Goal: Task Accomplishment & Management: Complete application form

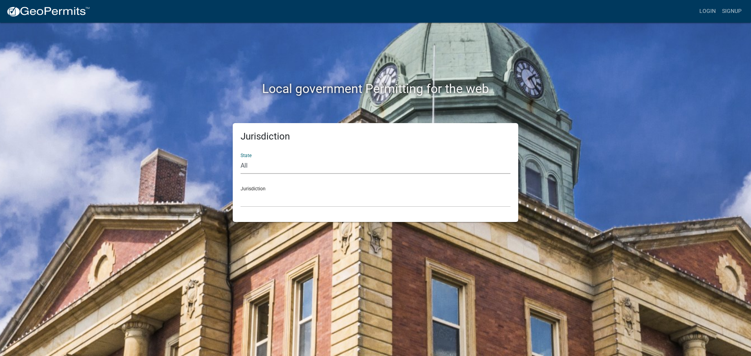
click at [356, 166] on select "All Colorado Georgia Indiana Iowa Kansas Minnesota Ohio South Carolina Wisconsin" at bounding box center [376, 166] width 270 height 16
select select "[US_STATE]"
click at [241, 158] on select "All Colorado Georgia Indiana Iowa Kansas Minnesota Ohio South Carolina Wisconsin" at bounding box center [376, 166] width 270 height 16
click at [299, 195] on select "City of Charlestown, Indiana City of Jeffersonville, Indiana City of Logansport…" at bounding box center [376, 199] width 270 height 16
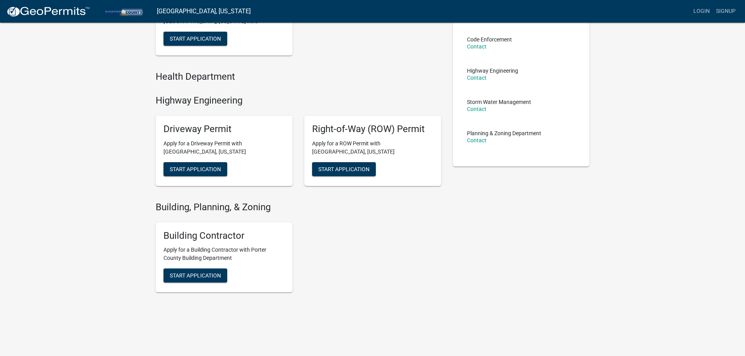
scroll to position [117, 0]
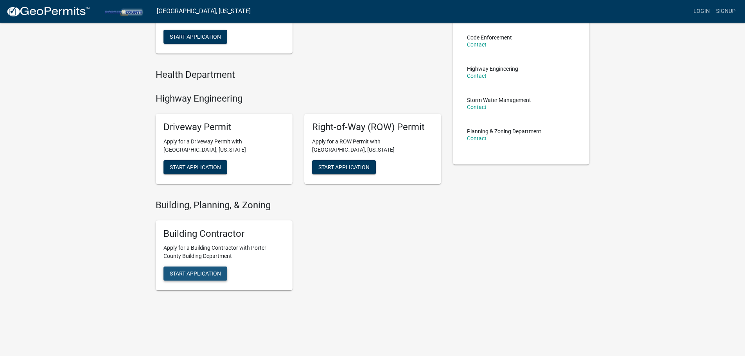
click at [212, 277] on span "Start Application" at bounding box center [195, 274] width 51 height 6
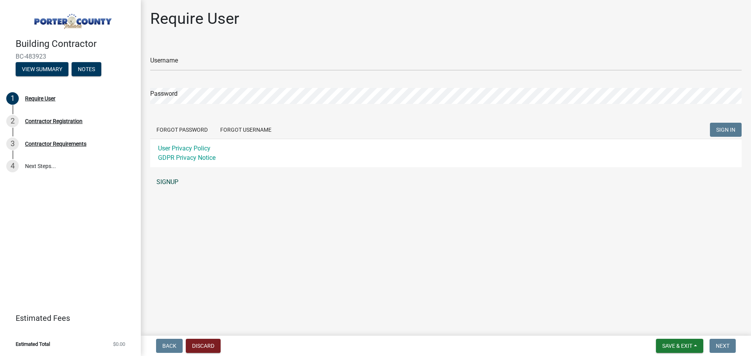
click at [167, 181] on link "SIGNUP" at bounding box center [445, 182] width 591 height 16
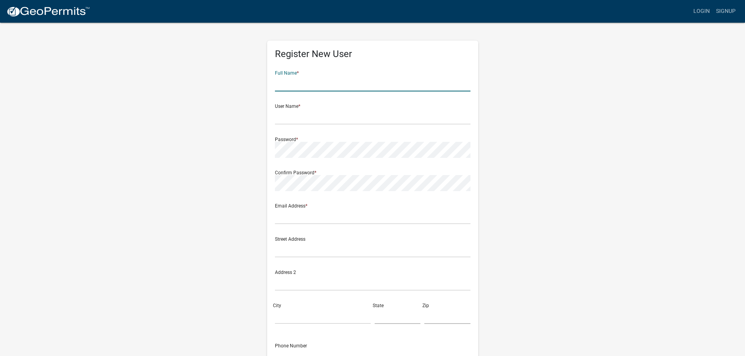
click at [345, 80] on input "text" at bounding box center [373, 83] width 196 height 16
type input "d"
type input "DANA PAZDZIOCH"
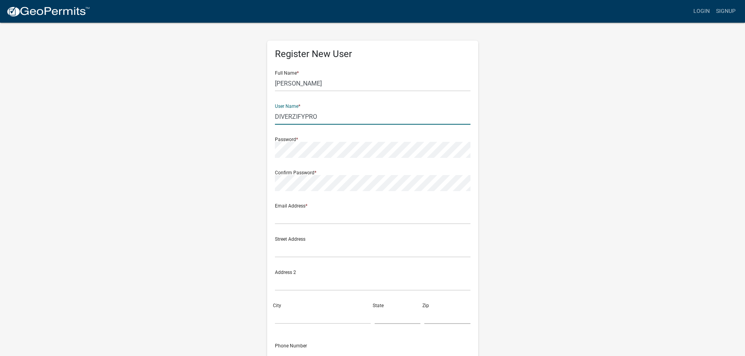
type input "DIVERZIFYPRO"
type input "compliance@diverzify.com"
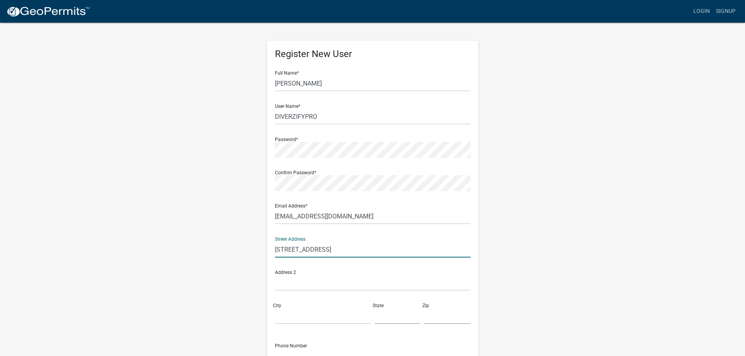
type input "865 W Irving Park Rd"
type input "Itasca"
type input "IL"
type input "60143"
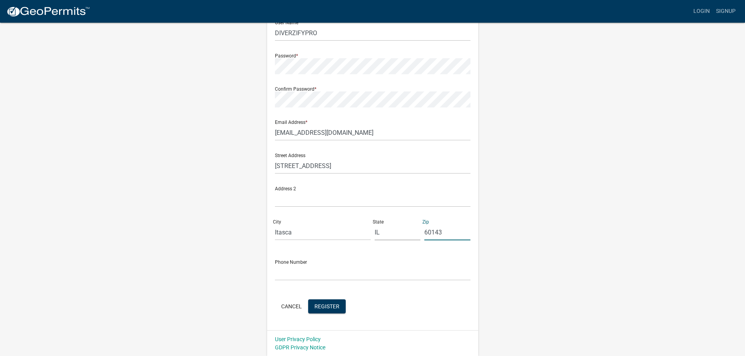
scroll to position [84, 0]
click at [351, 272] on input "text" at bounding box center [373, 272] width 196 height 16
type input "8472504529"
drag, startPoint x: 576, startPoint y: 181, endPoint x: 464, endPoint y: 266, distance: 141.3
click at [568, 186] on div "Register New User Full Name * DANA PAZDZIOCH User Name * DIVERZIFYPRO Password …" at bounding box center [373, 147] width 446 height 419
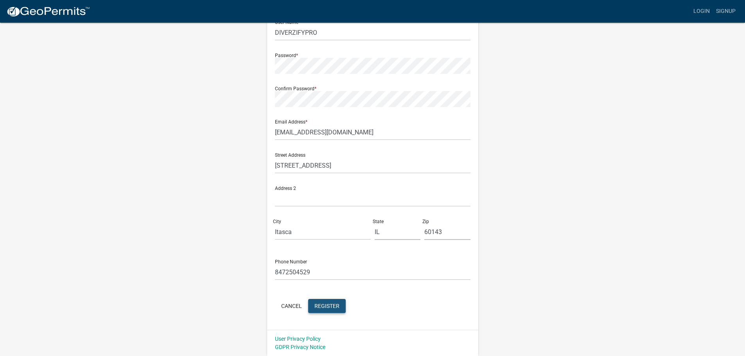
click at [333, 305] on span "Register" at bounding box center [326, 306] width 25 height 6
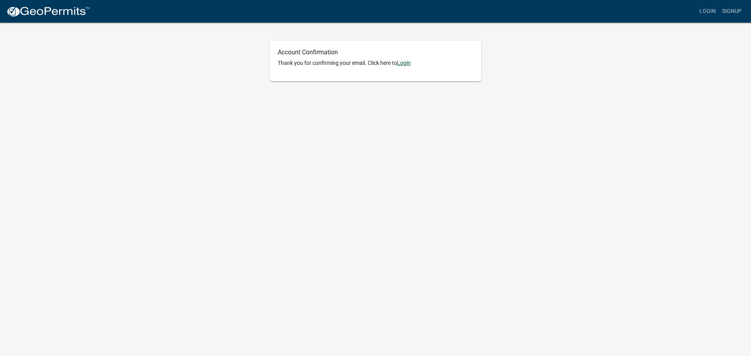
click at [410, 60] on link "Login" at bounding box center [404, 63] width 14 height 6
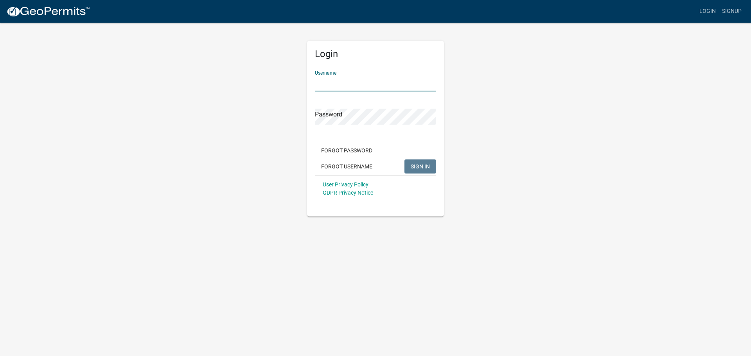
click at [370, 88] on input "Username" at bounding box center [375, 83] width 121 height 16
type input "DIVERZIFYPRO"
click at [416, 168] on span "SIGN IN" at bounding box center [420, 166] width 19 height 6
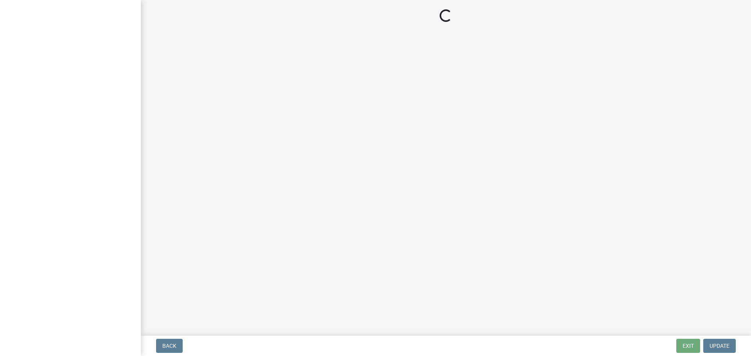
select select "IL"
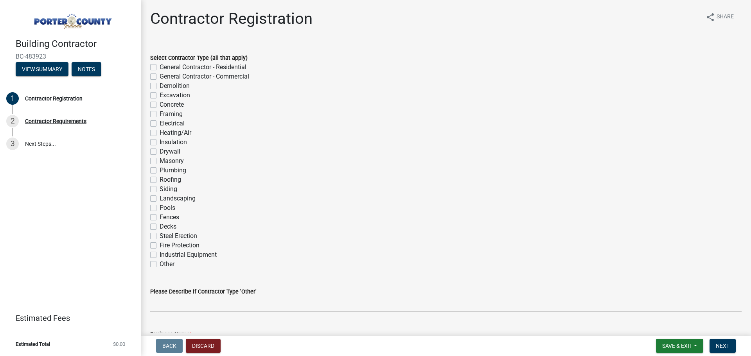
click at [160, 75] on label "General Contractor - Commercial" at bounding box center [205, 76] width 90 height 9
click at [160, 75] on input "General Contractor - Commercial" at bounding box center [162, 74] width 5 height 5
checkbox input "true"
checkbox input "false"
checkbox input "true"
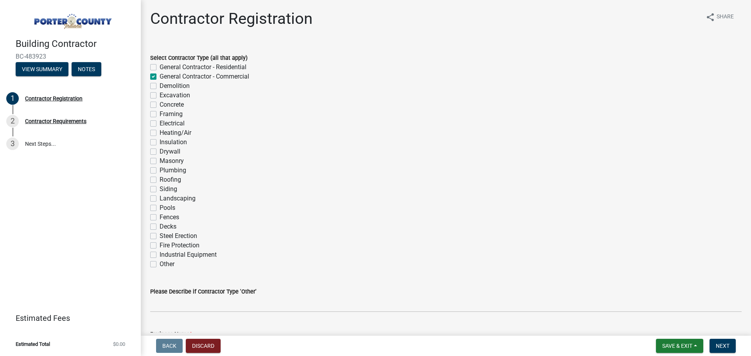
checkbox input "false"
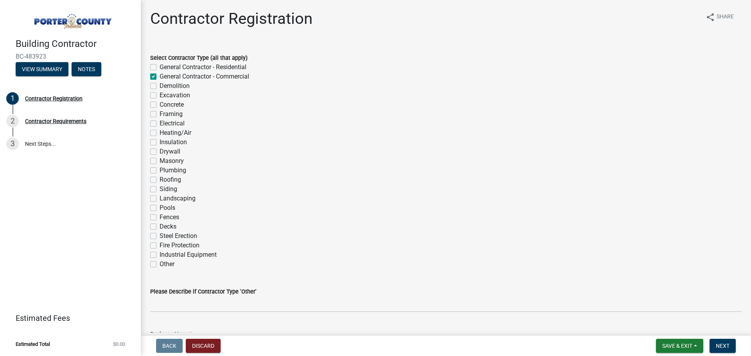
checkbox input "false"
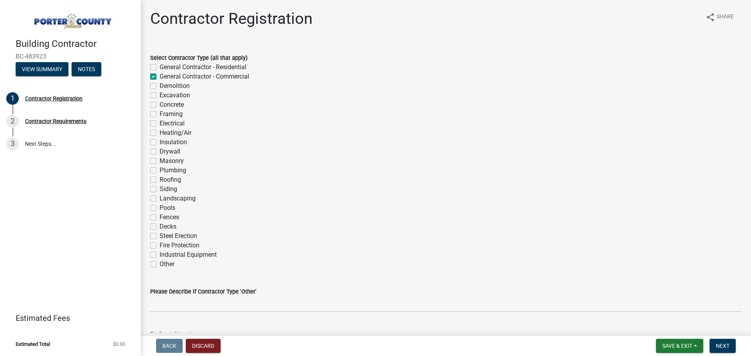
checkbox input "false"
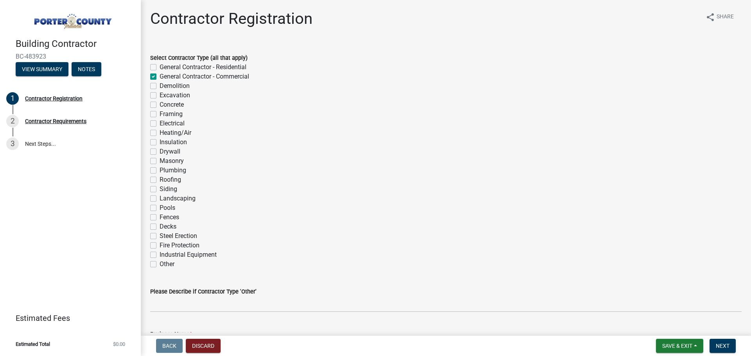
checkbox input "false"
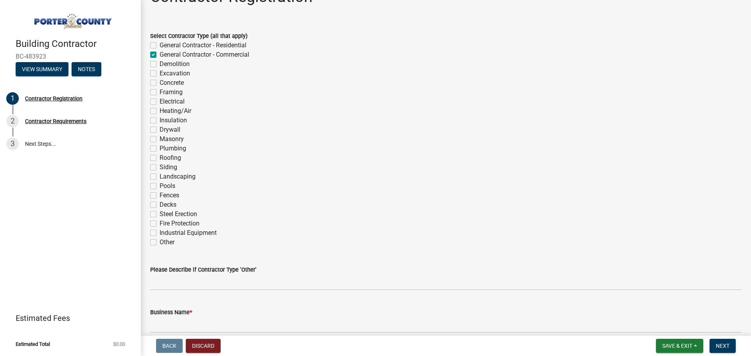
scroll to position [78, 0]
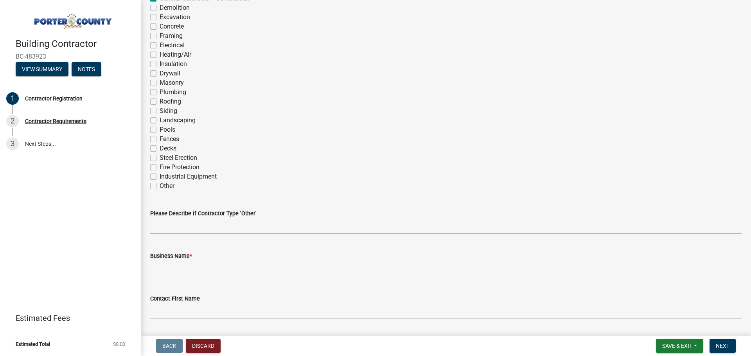
click at [160, 188] on label "Other" at bounding box center [167, 186] width 15 height 9
click at [160, 187] on input "Other" at bounding box center [162, 184] width 5 height 5
checkbox input "true"
checkbox input "false"
checkbox input "true"
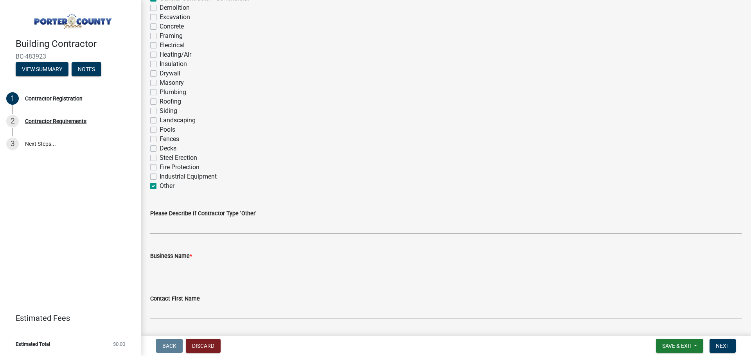
checkbox input "false"
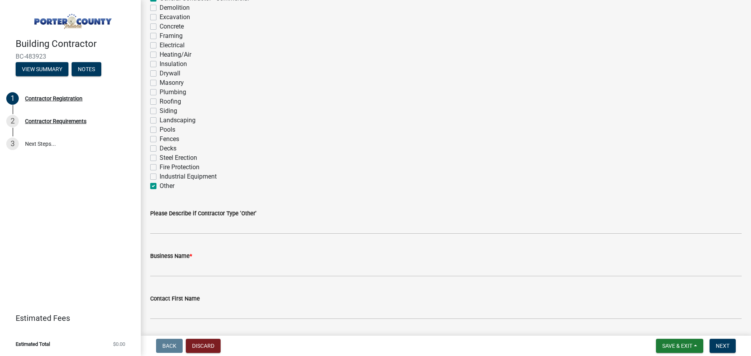
checkbox input "false"
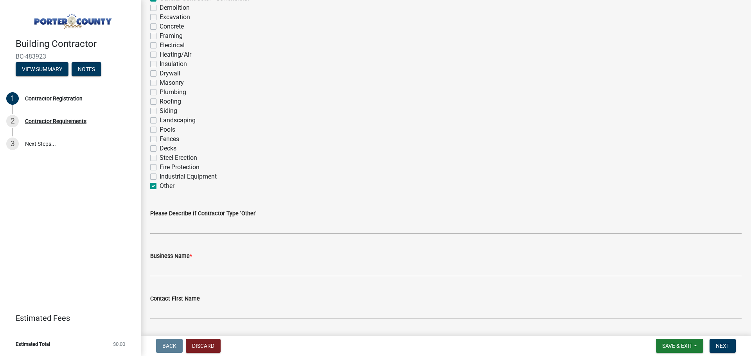
checkbox input "false"
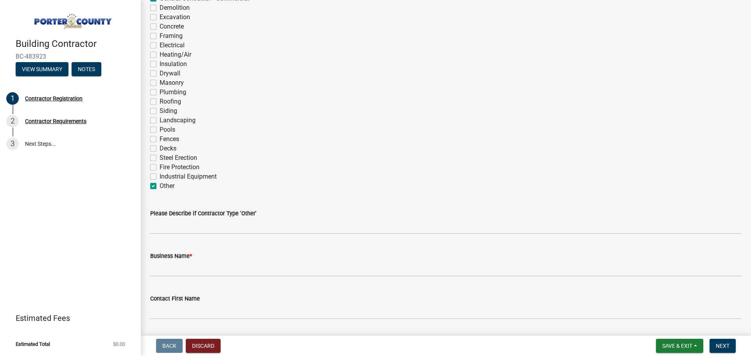
checkbox input "false"
checkbox input "true"
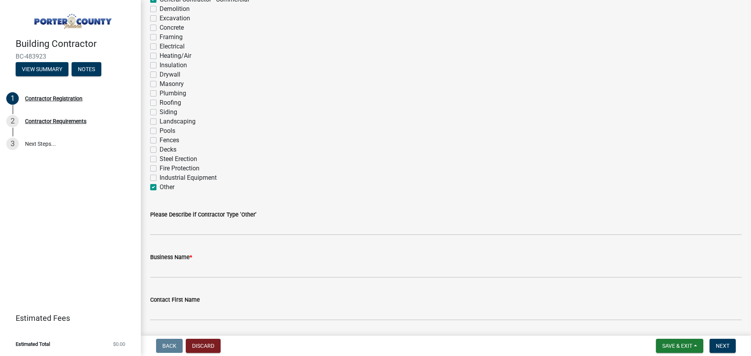
scroll to position [117, 0]
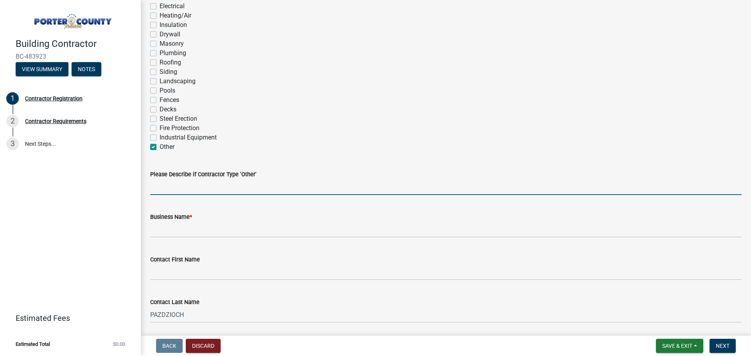
click at [219, 186] on input "Please Describe if Contractor Type 'Other'" at bounding box center [445, 187] width 591 height 16
type input "F"
type input "Commercial Flooring Installation"
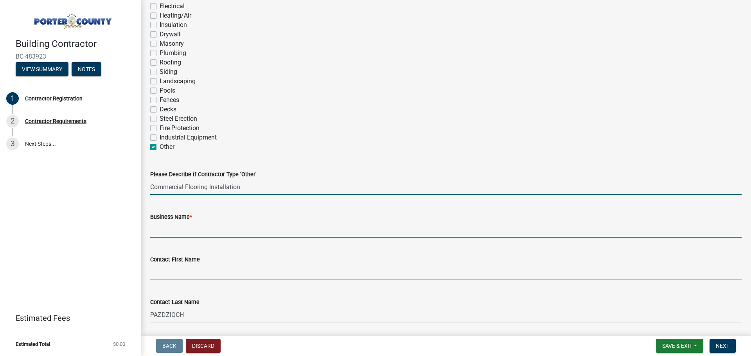
click at [194, 230] on input "Business Name *" at bounding box center [445, 230] width 591 height 16
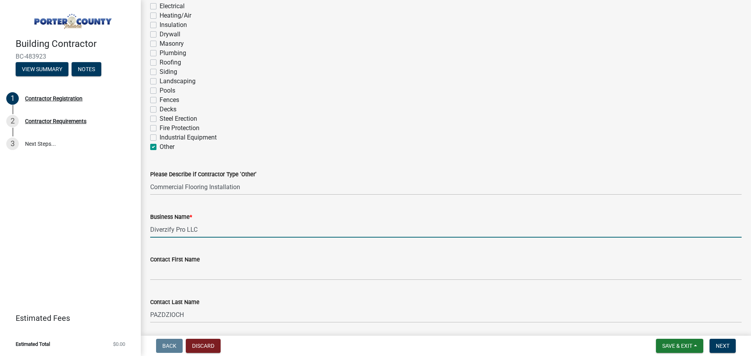
type input "Diverzify Pro LLC"
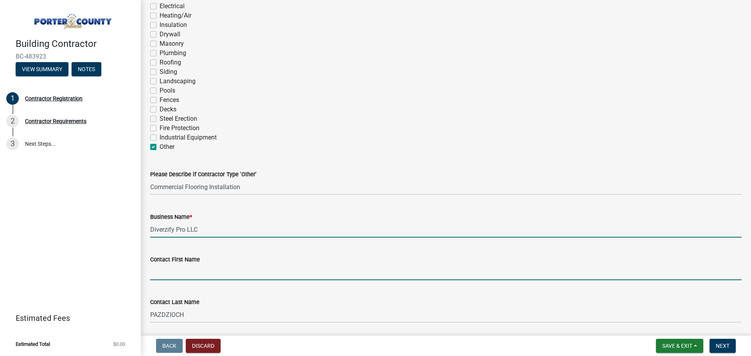
click at [171, 277] on input "Contact First Name" at bounding box center [445, 272] width 591 height 16
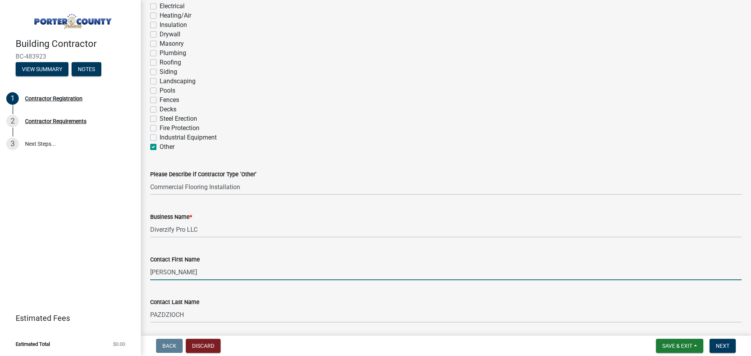
type input "Dana"
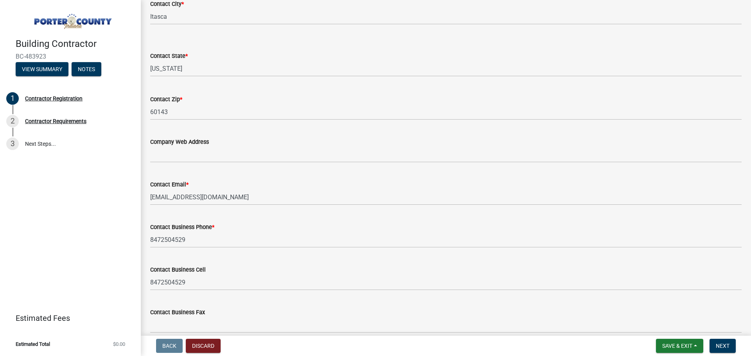
scroll to position [581, 0]
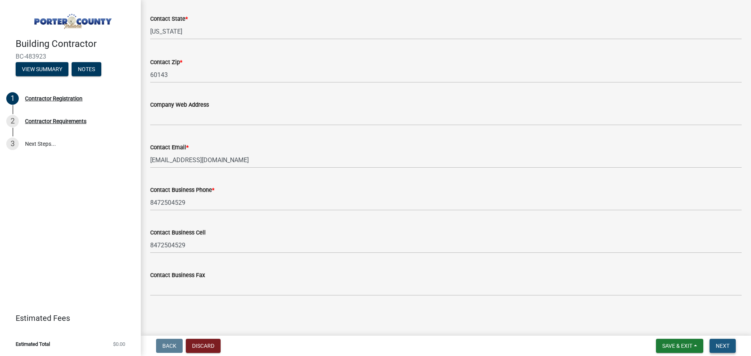
click at [722, 348] on span "Next" at bounding box center [723, 346] width 14 height 6
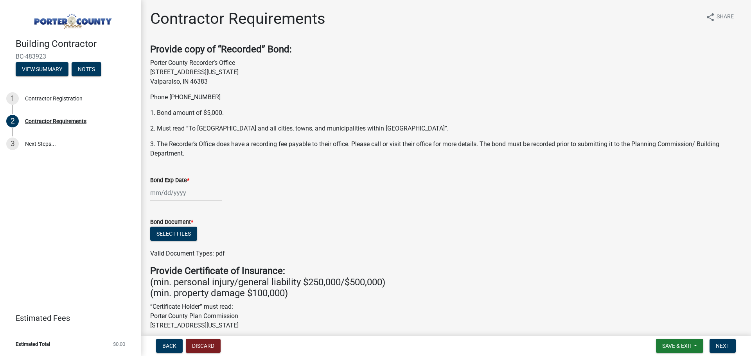
drag, startPoint x: 435, startPoint y: 73, endPoint x: 448, endPoint y: 65, distance: 15.3
click at [449, 65] on p "Porter County Recorder’s Office 155 Indiana Avenue, Suite 210 Valparaiso, IN 46…" at bounding box center [445, 72] width 591 height 28
